Goal: Find specific page/section: Find specific page/section

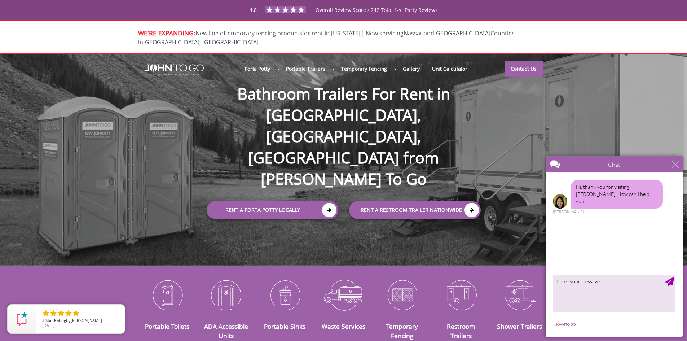
click at [191, 14] on div "4.8 Overall Review Score / 242 Total 1-st Party Reviews" at bounding box center [343, 10] width 465 height 13
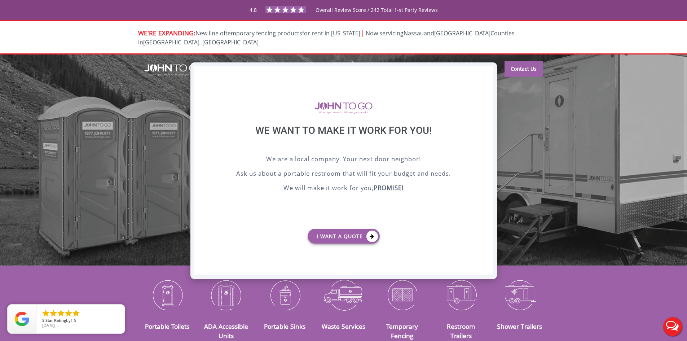
click at [489, 70] on div "X" at bounding box center [487, 72] width 11 height 12
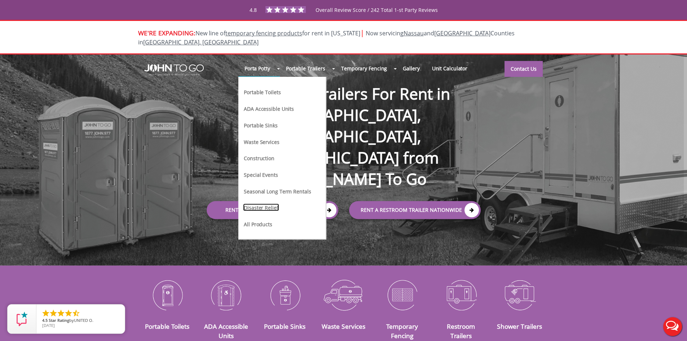
click at [260, 203] on link "Disaster Relief" at bounding box center [261, 207] width 36 height 8
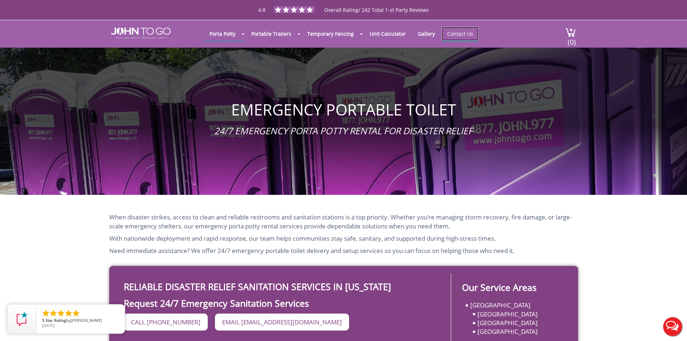
click at [457, 39] on link "Contact Us" at bounding box center [460, 34] width 37 height 14
